Goal: Task Accomplishment & Management: Use online tool/utility

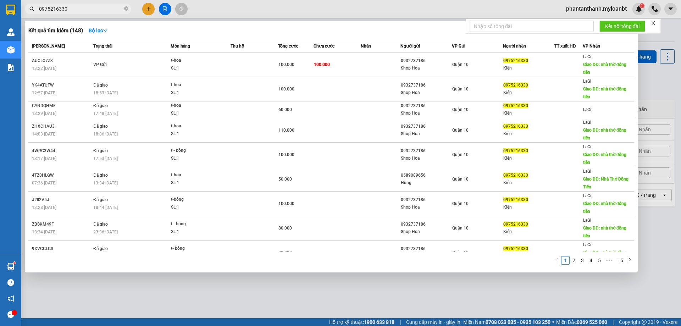
type input "0975216330"
click at [126, 9] on icon "close-circle" at bounding box center [126, 8] width 4 height 4
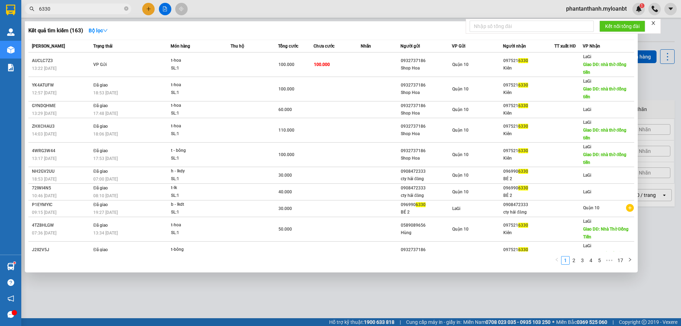
type input "6330"
click at [126, 8] on icon "close-circle" at bounding box center [126, 8] width 4 height 4
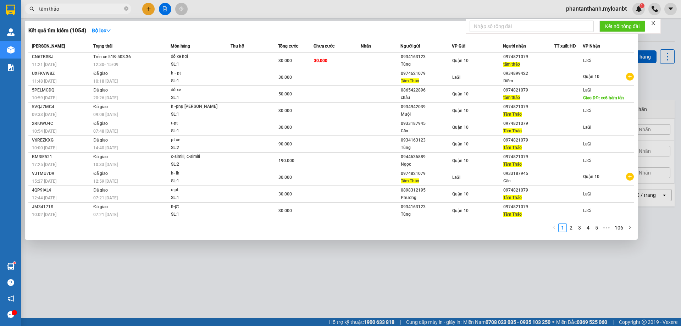
type input "tâm thảo"
click at [124, 7] on icon "close-circle" at bounding box center [126, 8] width 4 height 4
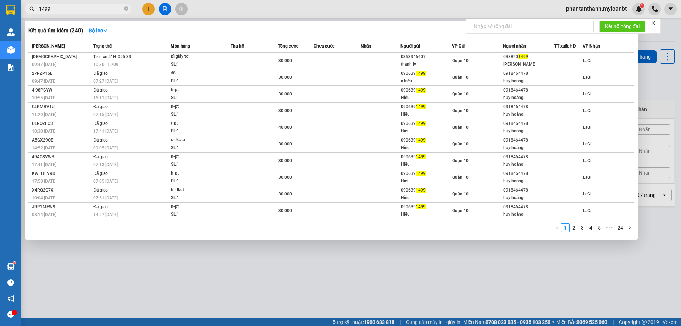
type input "1499"
click at [125, 8] on icon "close-circle" at bounding box center [126, 8] width 4 height 4
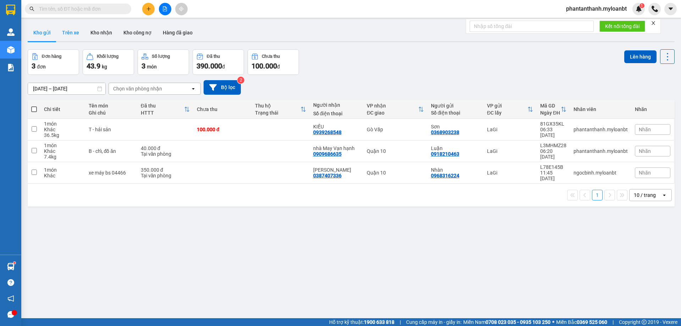
click at [82, 32] on button "Trên xe" at bounding box center [70, 32] width 28 height 17
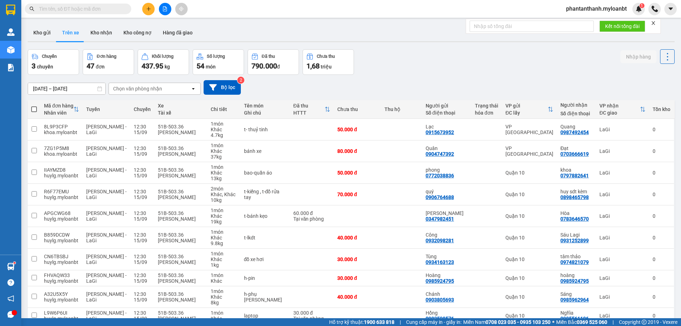
click at [169, 89] on div "Chọn văn phòng nhận" at bounding box center [150, 88] width 82 height 11
click at [151, 103] on div "LaGi" at bounding box center [155, 103] width 92 height 13
click at [664, 56] on icon at bounding box center [667, 57] width 10 height 10
click at [163, 11] on icon "file-add" at bounding box center [164, 8] width 5 height 5
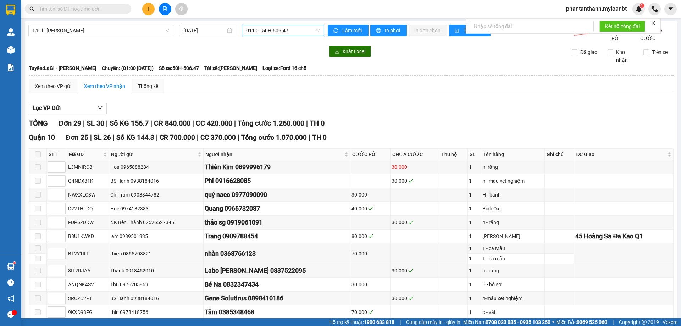
click at [295, 32] on span "01:00 - 50H-506.47" at bounding box center [283, 30] width 74 height 11
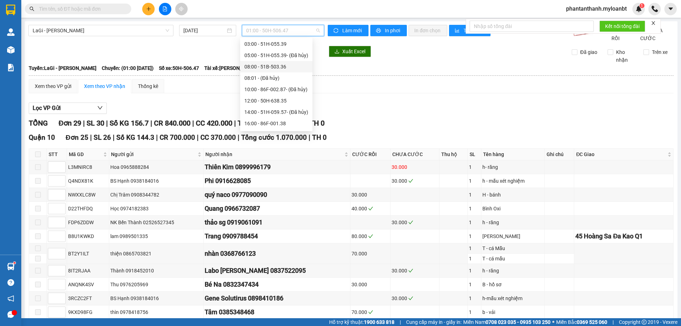
scroll to position [34, 0]
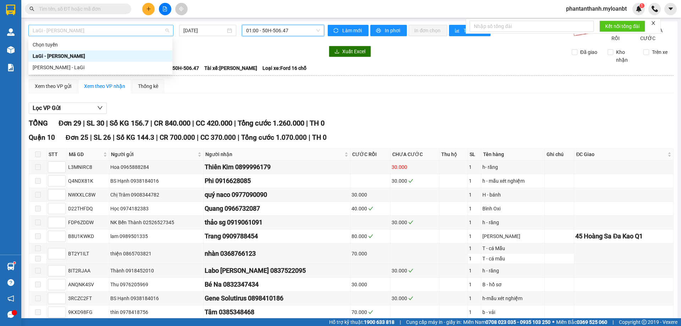
click at [165, 29] on span "LaGi - [PERSON_NAME]" at bounding box center [101, 30] width 137 height 11
click at [120, 67] on div "[PERSON_NAME] - LaGi" at bounding box center [100, 67] width 135 height 8
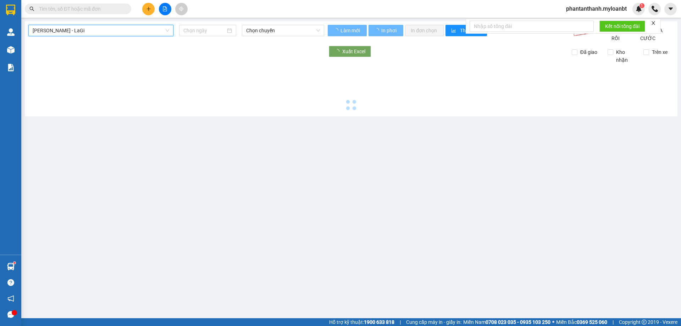
type input "[DATE]"
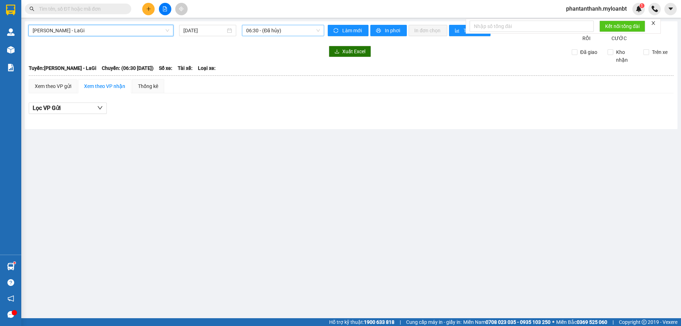
click at [266, 30] on span "06:30 - (Đã hủy)" at bounding box center [283, 30] width 74 height 11
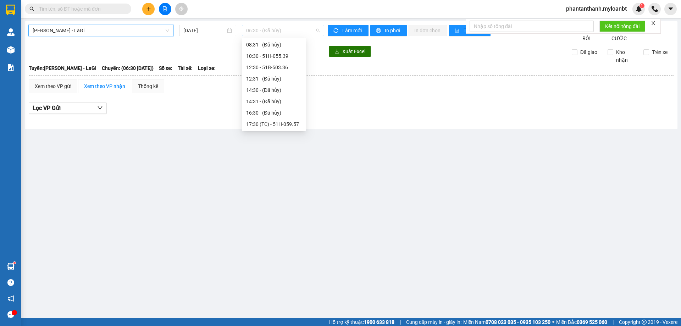
scroll to position [11, 0]
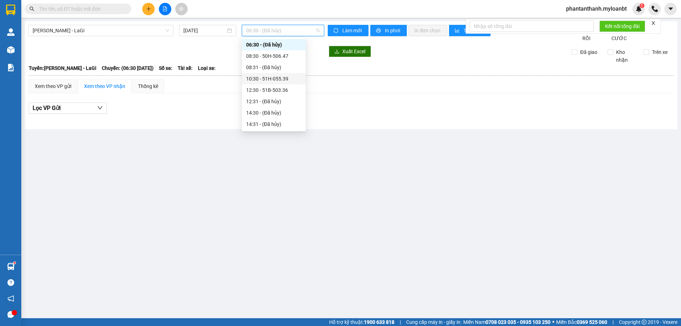
click at [285, 80] on div "10:30 - 51H-055.39" at bounding box center [273, 79] width 55 height 8
